Goal: Task Accomplishment & Management: Manage account settings

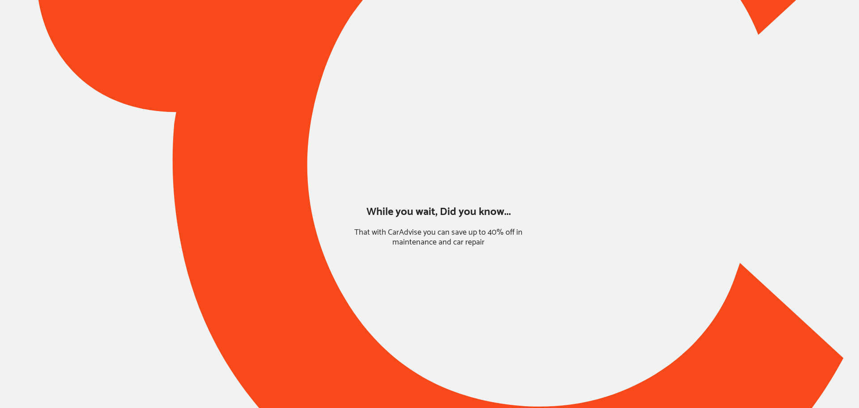
type input "*****"
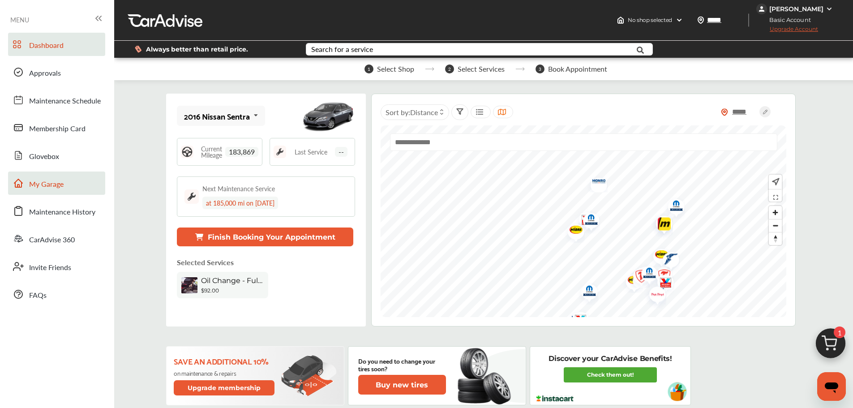
click at [81, 187] on link "My Garage" at bounding box center [56, 182] width 97 height 23
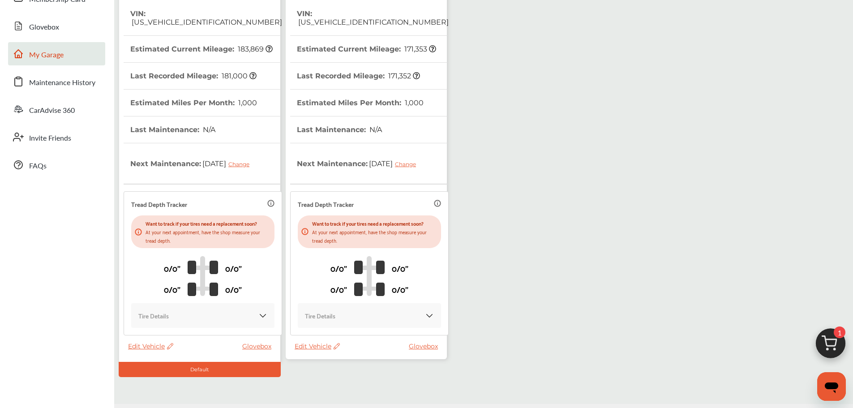
scroll to position [134, 0]
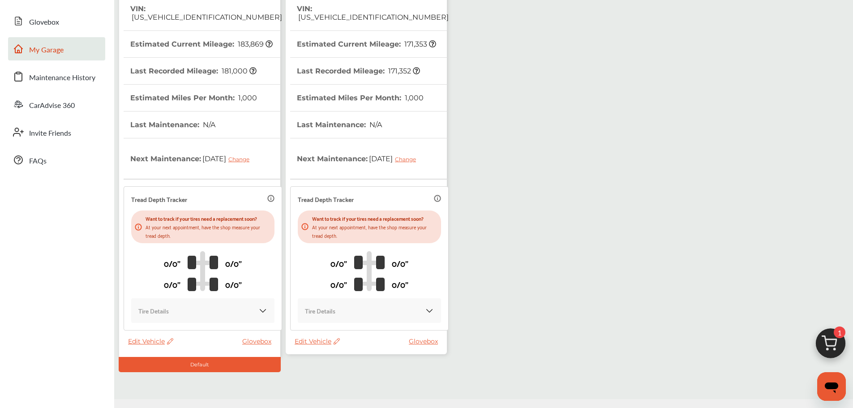
click at [306, 346] on div "Edit Vehicle Glovebox" at bounding box center [368, 343] width 148 height 13
click at [320, 338] on span "Edit Vehicle" at bounding box center [316, 341] width 45 height 8
click at [353, 372] on div "Use this vehicle" at bounding box center [360, 376] width 81 height 14
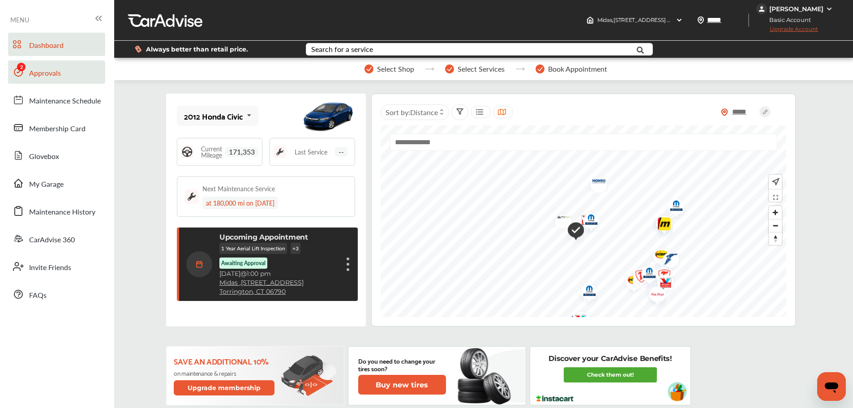
click at [56, 81] on link "Approvals" at bounding box center [56, 71] width 97 height 23
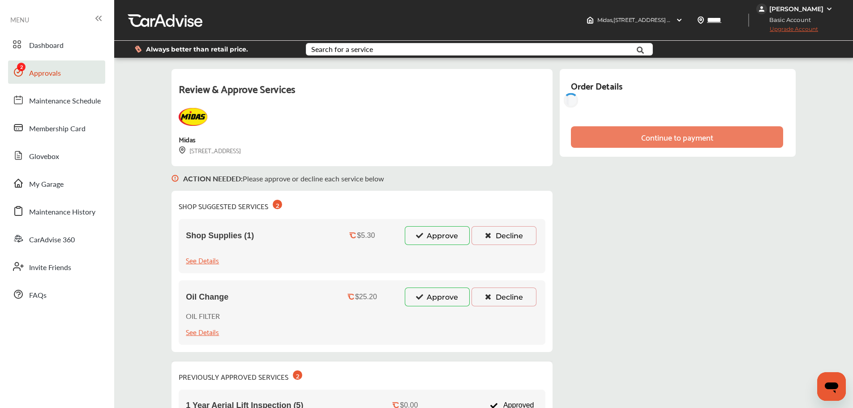
click at [428, 235] on button "Approve" at bounding box center [437, 235] width 65 height 19
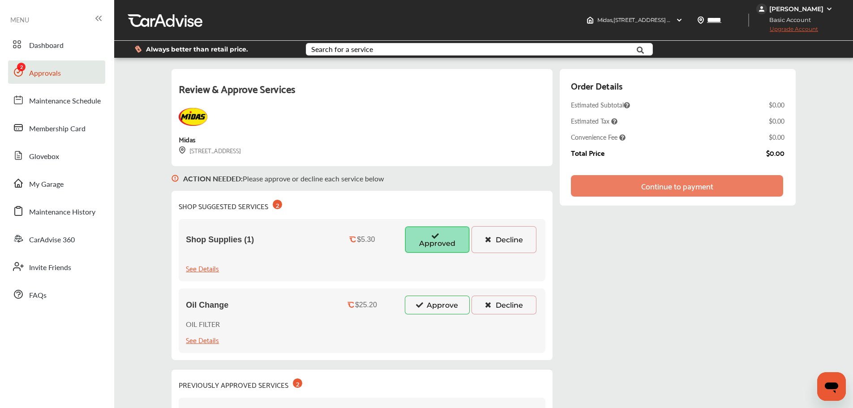
click at [434, 299] on button "Approve" at bounding box center [437, 304] width 65 height 19
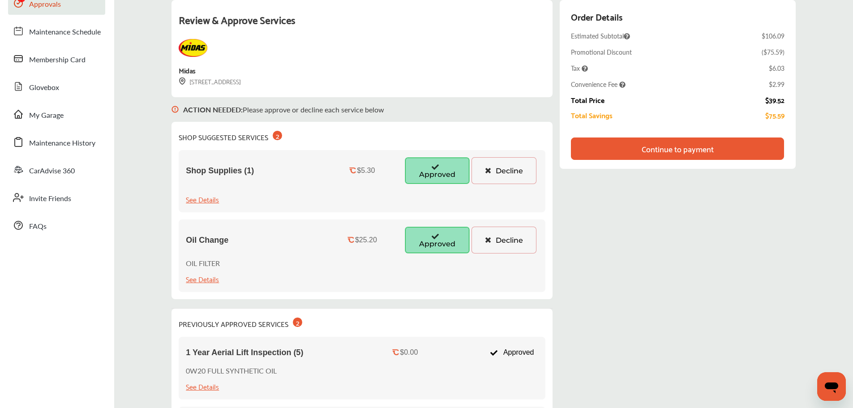
scroll to position [66, 0]
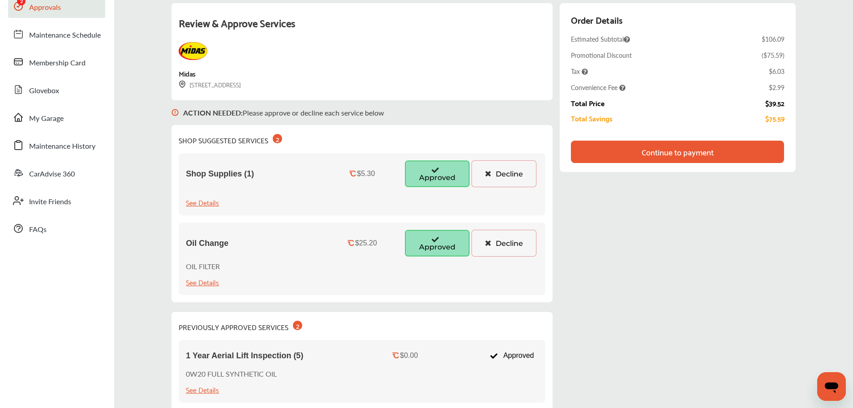
click at [712, 153] on div "Continue to payment" at bounding box center [677, 151] width 72 height 9
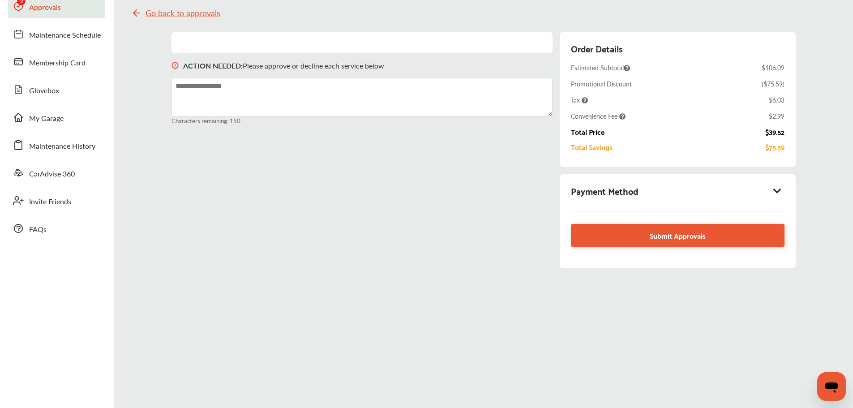
click at [777, 191] on icon at bounding box center [777, 190] width 11 height 9
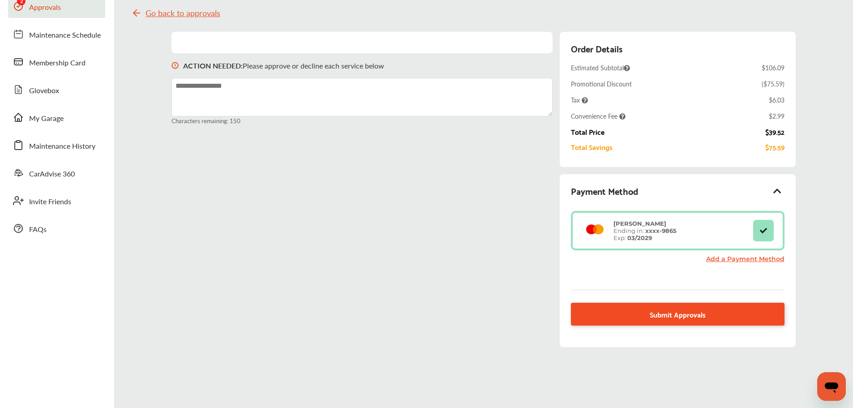
click at [626, 318] on link "Submit Approvals" at bounding box center [677, 314] width 213 height 23
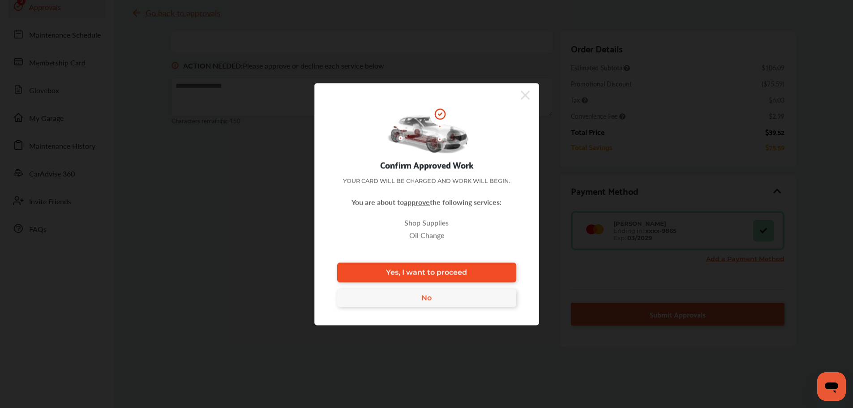
click at [445, 277] on link "Yes, I want to proceed" at bounding box center [426, 272] width 179 height 20
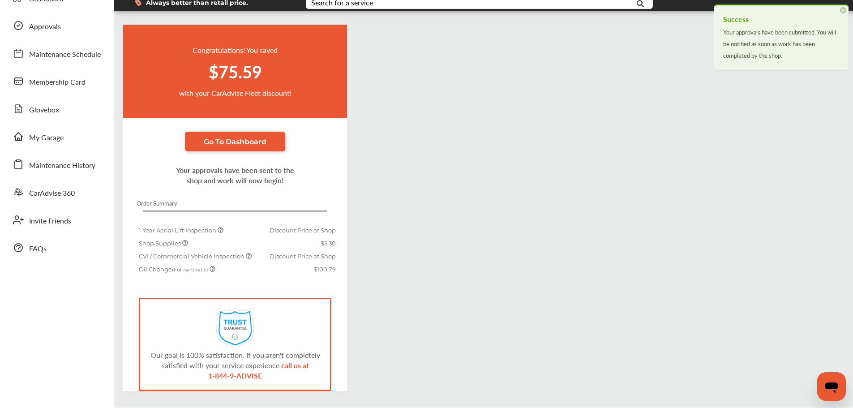
scroll to position [66, 0]
